Goal: Task Accomplishment & Management: Use online tool/utility

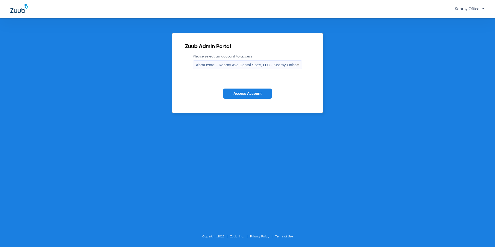
drag, startPoint x: 40, startPoint y: 54, endPoint x: 113, endPoint y: 51, distance: 72.8
click at [40, 54] on div "Zuub Admin Portal Please select an account to access AbraDental - Kearny Ave De…" at bounding box center [247, 132] width 495 height 229
click at [305, 65] on form "Please select an account to access AbraDental - [GEOGRAPHIC_DATA] Dental Spec, …" at bounding box center [247, 80] width 125 height 53
click at [292, 64] on span "AbraDental - Kearny Ave Dental Spec, LLC - Kearny Ortho" at bounding box center [246, 65] width 101 height 4
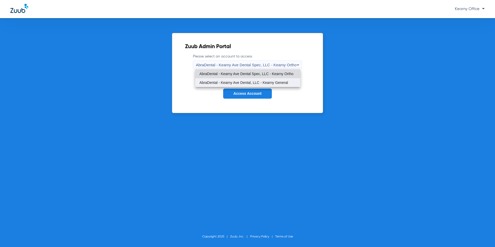
click at [278, 81] on span "AbraDental - Kearny Ave Dental, LLC - Kearny General" at bounding box center [243, 83] width 89 height 4
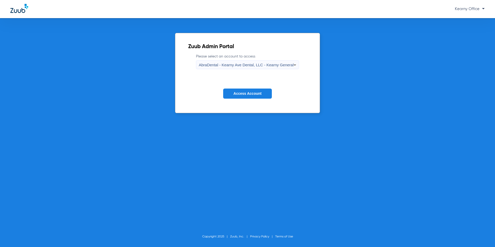
click at [254, 94] on span "Access Account" at bounding box center [248, 93] width 28 height 4
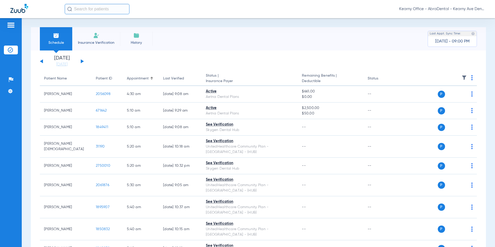
click at [92, 41] on span "Insurance Verification" at bounding box center [96, 42] width 40 height 5
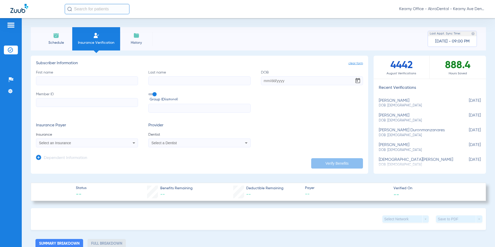
click at [55, 82] on input "First name" at bounding box center [87, 80] width 102 height 9
paste input "EBENA"
type input "EBENA"
click at [168, 84] on input "Last name" at bounding box center [199, 80] width 102 height 9
paste input "ARVINGER"
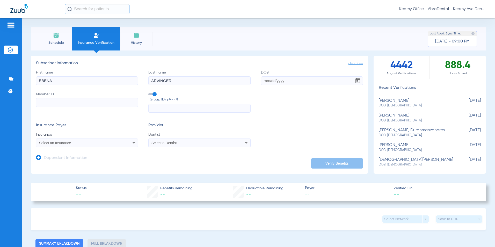
type input "ARVINGER"
click at [277, 79] on input "DOB" at bounding box center [312, 80] width 102 height 9
paste input "[DATE]"
type input "[DATE]"
click at [41, 104] on input "Member ID" at bounding box center [87, 102] width 102 height 9
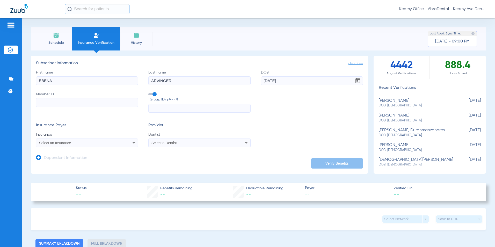
paste input "3HZN32434290"
type input "3HZN32434290"
click at [163, 110] on input "text" at bounding box center [199, 108] width 102 height 9
paste input "3HZN32434290"
type input "3HZN32434290"
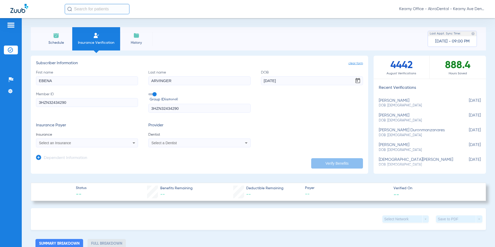
click at [78, 147] on mat-select "Select an Insurance" at bounding box center [87, 143] width 102 height 9
click at [77, 142] on div "Select an Insurance" at bounding box center [77, 143] width 77 height 4
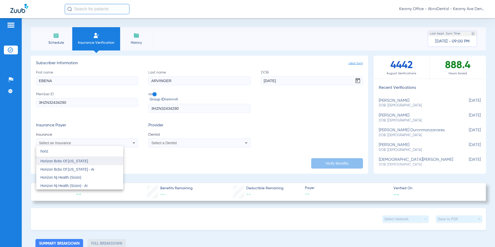
type input "horiz"
click at [77, 163] on span "Horizon Bcbs Of [US_STATE]" at bounding box center [64, 161] width 48 height 4
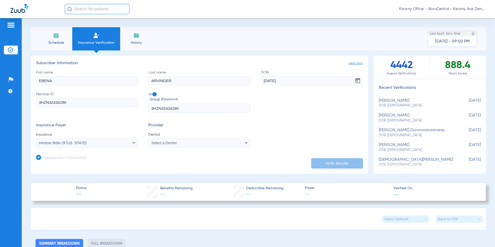
click at [188, 143] on div "Select a Dentist" at bounding box center [189, 143] width 77 height 4
type input "gan lin"
drag, startPoint x: 180, startPoint y: 163, endPoint x: 217, endPoint y: 162, distance: 36.5
click at [181, 163] on span "Gan Lin 1124722202" at bounding box center [177, 161] width 50 height 4
click at [320, 160] on button "Verify Benefits" at bounding box center [337, 163] width 52 height 10
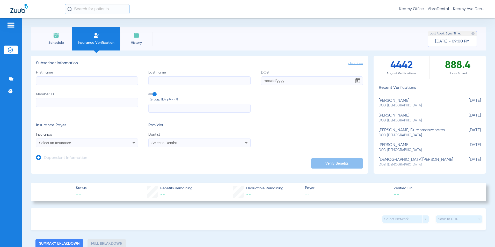
click at [163, 110] on input "text" at bounding box center [199, 108] width 102 height 9
paste input "096701-0000"
type input "096701-0000"
click at [59, 106] on input "Member ID" at bounding box center [87, 102] width 102 height 9
paste input "3HZN32434290"
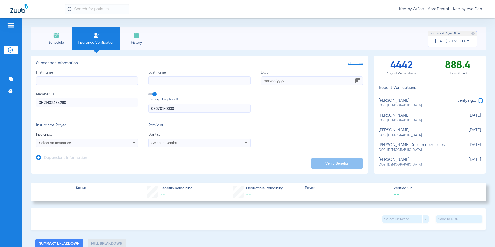
type input "3HZN32434290"
click at [46, 81] on input "First name" at bounding box center [87, 80] width 102 height 9
paste input "EBENA"
type input "EBENA"
click at [157, 79] on input "Last name" at bounding box center [199, 80] width 102 height 9
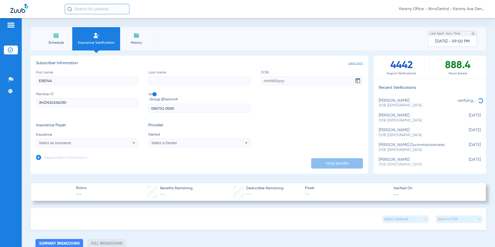
paste input "ARVINGER"
type input "ARVINGER"
click at [272, 85] on input "DOB" at bounding box center [312, 80] width 102 height 9
type input "[DATE]"
click at [100, 141] on div "Select an Insurance" at bounding box center [77, 143] width 77 height 4
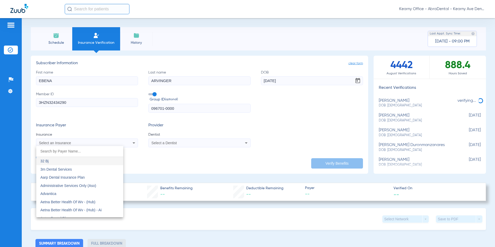
type input "J"
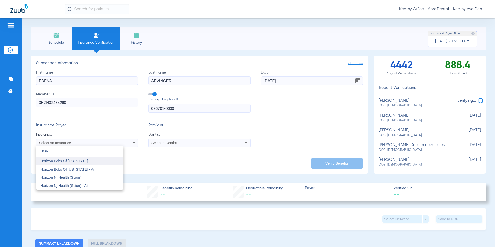
type input "HORI"
click at [86, 162] on span "Horizon Bcbs Of [US_STATE]" at bounding box center [64, 161] width 48 height 4
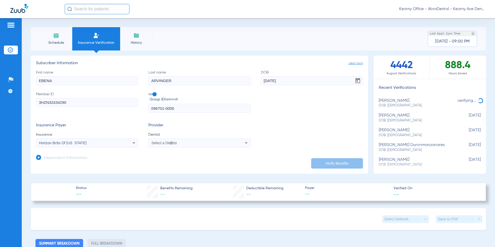
click at [170, 146] on mat-select "Select a Dentist" at bounding box center [199, 143] width 102 height 9
drag, startPoint x: 170, startPoint y: 146, endPoint x: 172, endPoint y: 143, distance: 3.2
click at [172, 143] on span "Select a Dentist" at bounding box center [163, 143] width 25 height 4
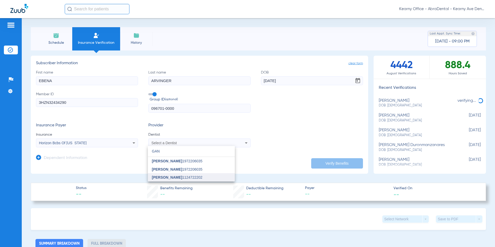
type input "GAN"
click at [165, 179] on span "[PERSON_NAME]" at bounding box center [167, 177] width 30 height 4
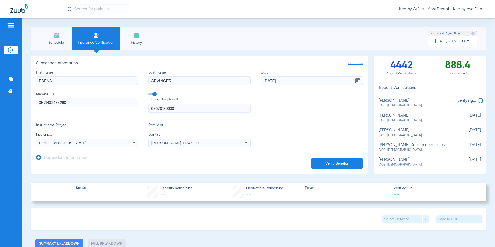
click at [319, 163] on button "Verify Benefits" at bounding box center [337, 163] width 52 height 10
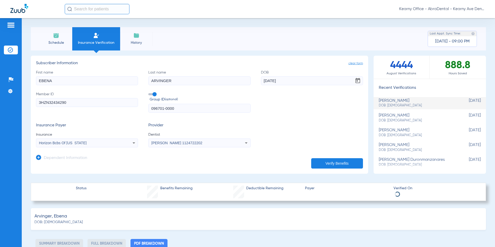
select select "page-width"
type input "1"
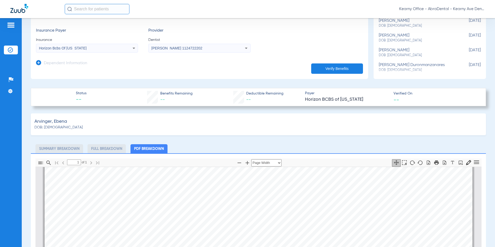
scroll to position [155, 0]
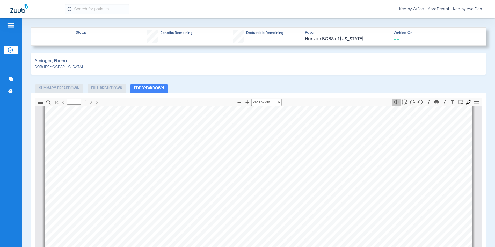
click at [442, 101] on icon "button" at bounding box center [444, 101] width 5 height 5
